Goal: Information Seeking & Learning: Find specific fact

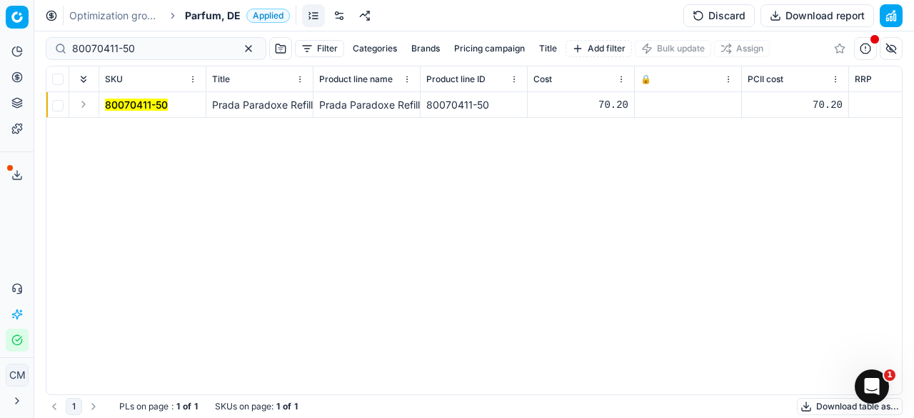
click at [21, 229] on div "Analytics Pricing Product portfolio Templates Export service 0 Contact support …" at bounding box center [17, 195] width 34 height 323
click at [240, 46] on button "button" at bounding box center [248, 48] width 17 height 17
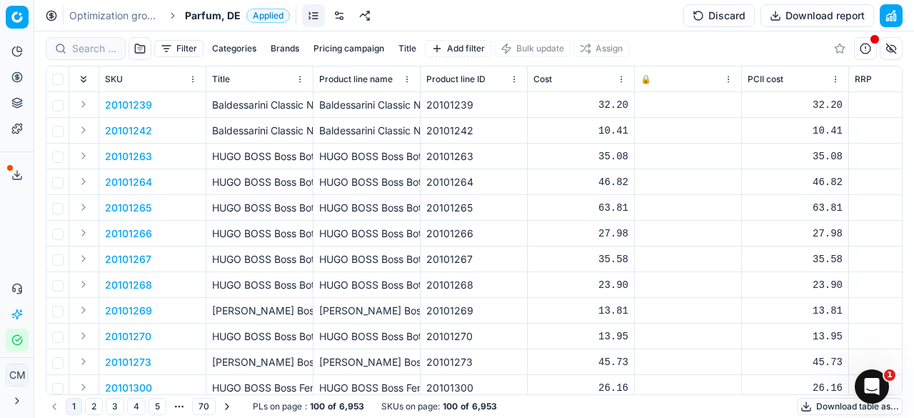
click at [79, 59] on div at bounding box center [86, 48] width 80 height 23
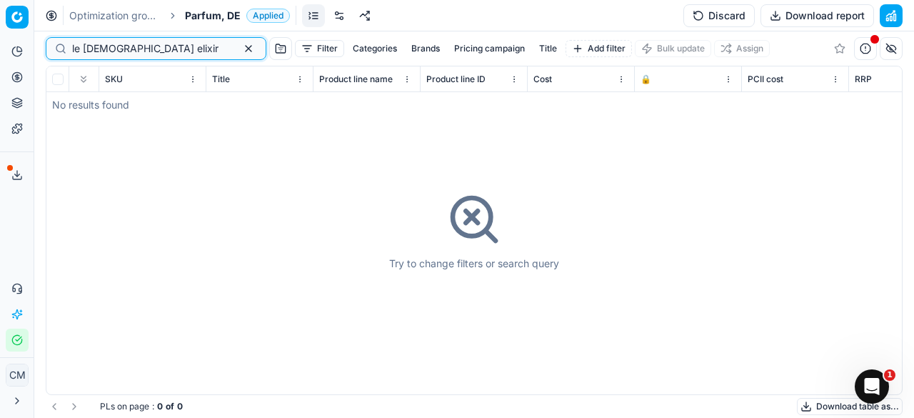
type input "le [DEMOGRAPHIC_DATA] elixir"
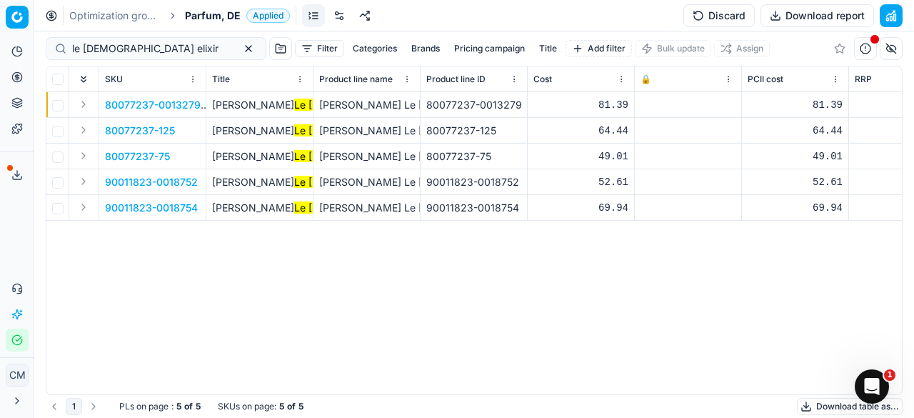
click at [310, 76] on th "Title" at bounding box center [259, 79] width 107 height 26
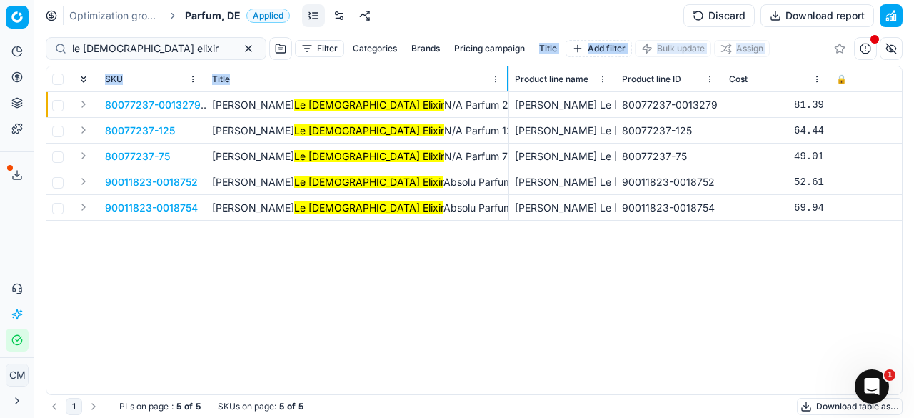
drag, startPoint x: 311, startPoint y: 78, endPoint x: 507, endPoint y: 35, distance: 200.2
click at [507, 35] on div "le [DEMOGRAPHIC_DATA] elixir Filter Categories Brands Pricing campaign Title Ad…" at bounding box center [473, 224] width 879 height 386
click at [156, 106] on span "80077237-0013279" at bounding box center [153, 105] width 96 height 14
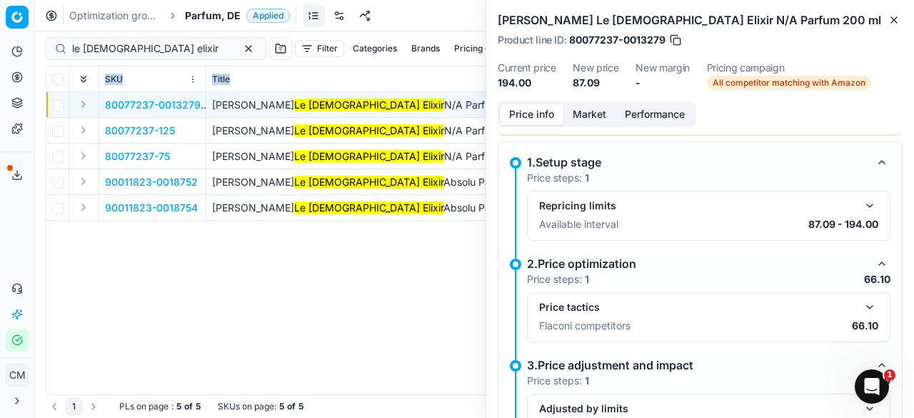
scroll to position [280, 0]
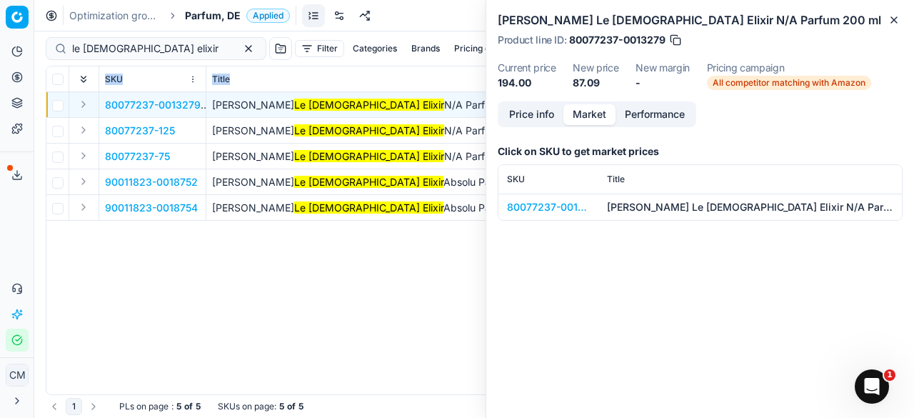
click at [611, 107] on button "Market" at bounding box center [589, 114] width 52 height 21
click at [548, 200] on div "80077237-0013279" at bounding box center [548, 207] width 83 height 14
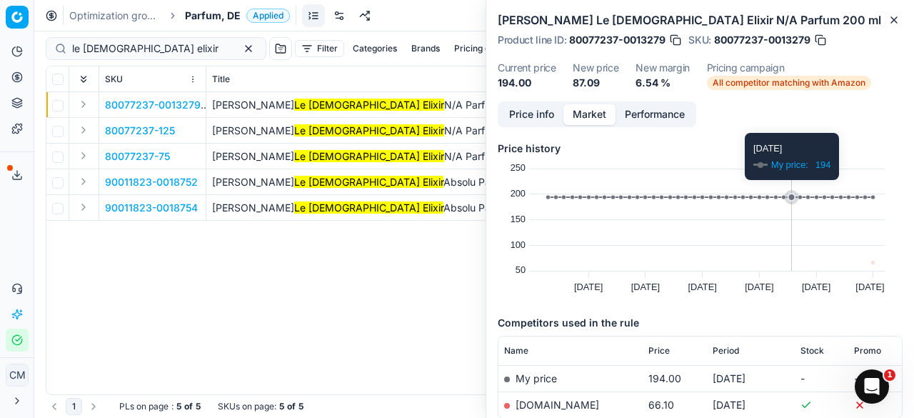
scroll to position [85, 0]
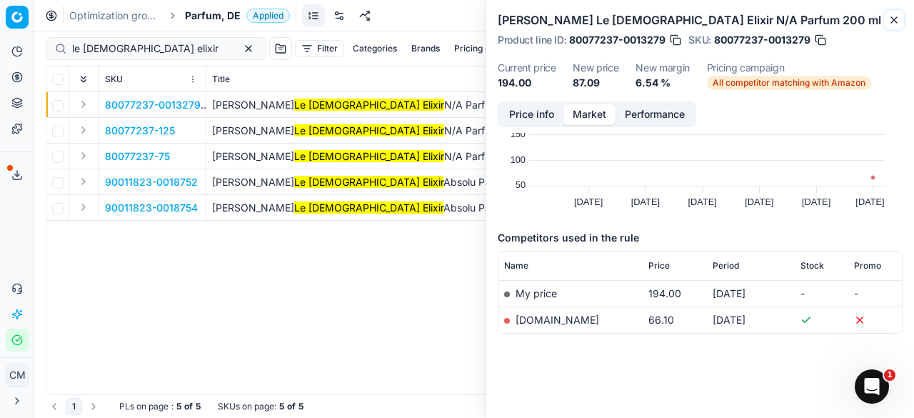
click at [899, 19] on icon "button" at bounding box center [893, 19] width 11 height 11
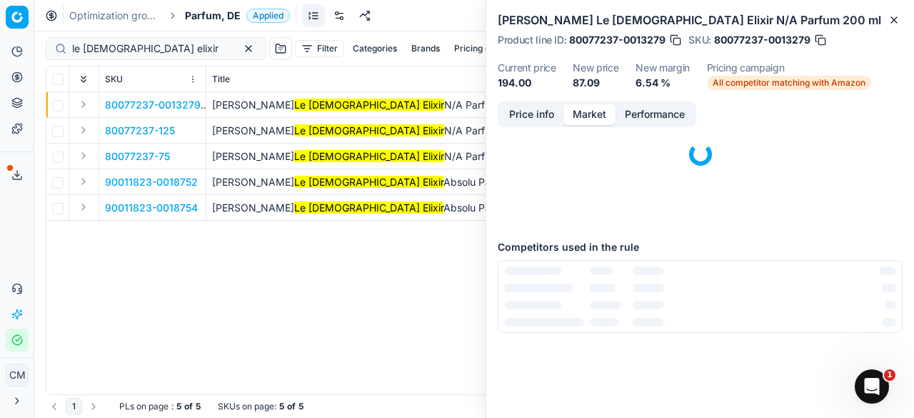
scroll to position [0, 0]
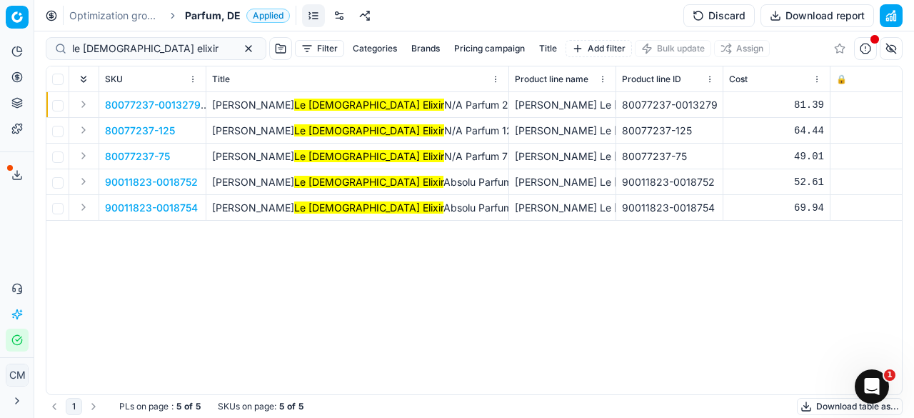
click at [49, 286] on div "80077237-0013279 [PERSON_NAME] Le [DEMOGRAPHIC_DATA] Elixir N/A Parfum 200 ml […" at bounding box center [473, 243] width 855 height 302
